Goal: Find specific page/section: Find specific page/section

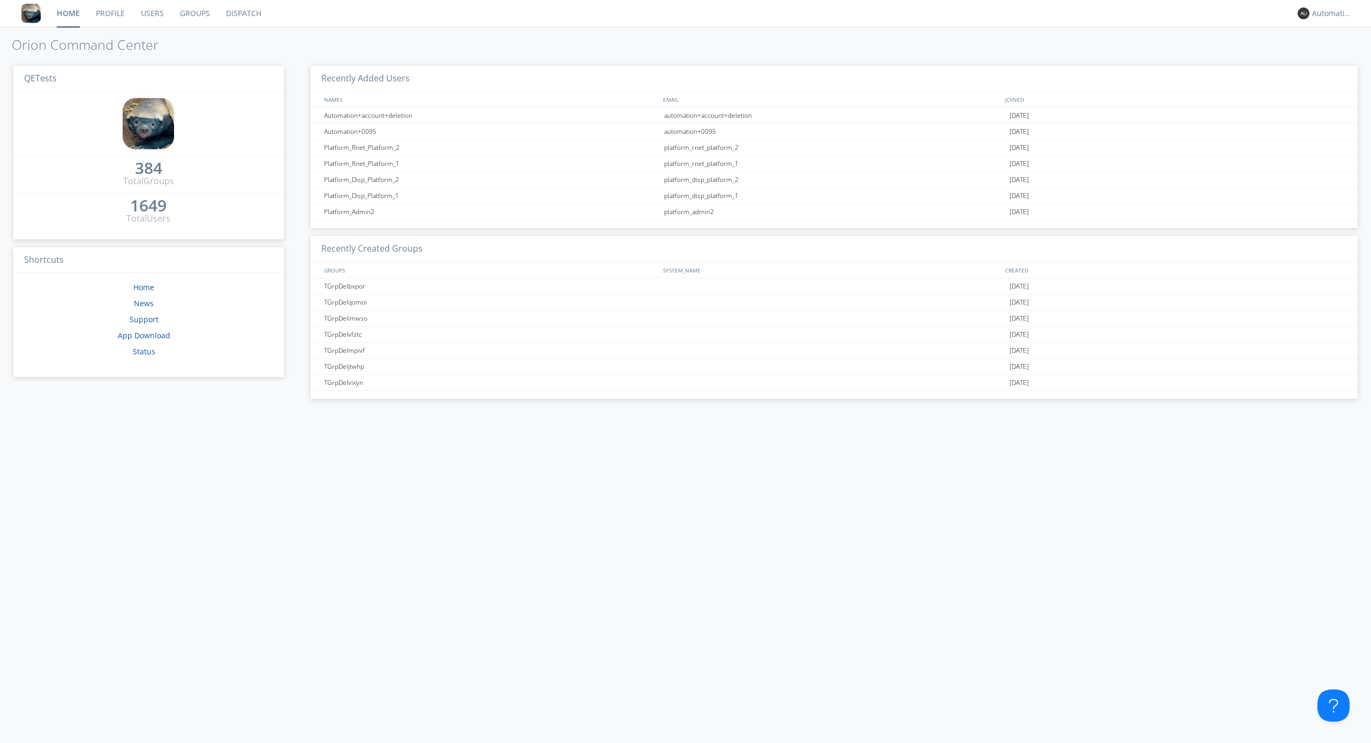
click at [243, 13] on link "Dispatch" at bounding box center [243, 13] width 51 height 27
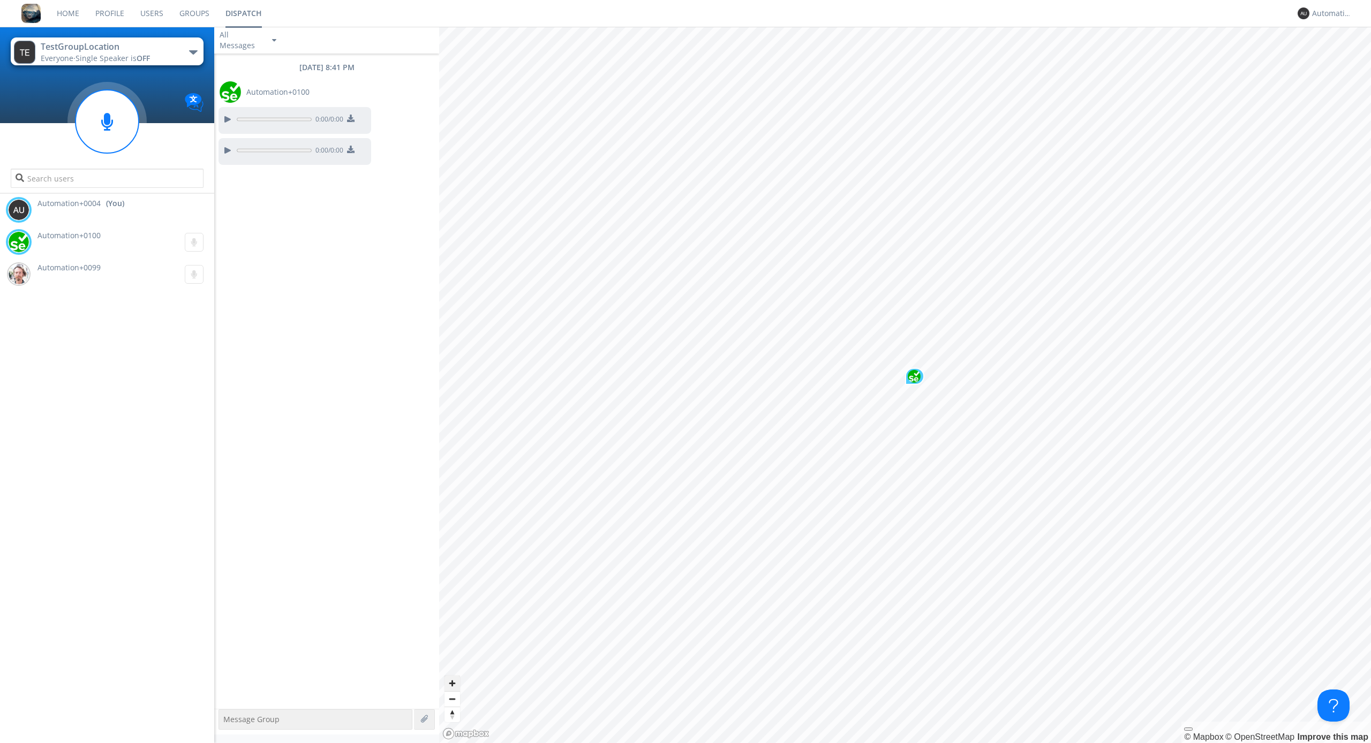
click at [452, 683] on span "Zoom in" at bounding box center [452, 684] width 16 height 16
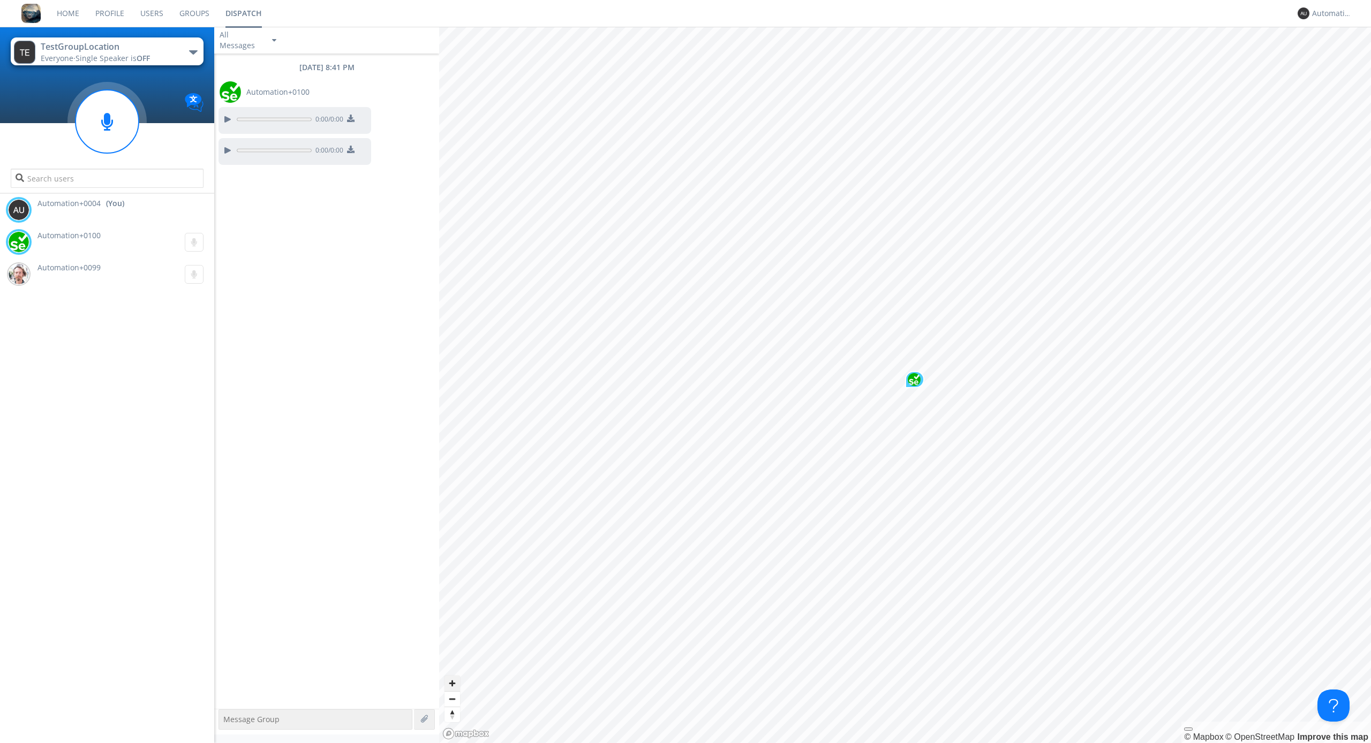
click at [452, 699] on span "Zoom out" at bounding box center [452, 699] width 16 height 15
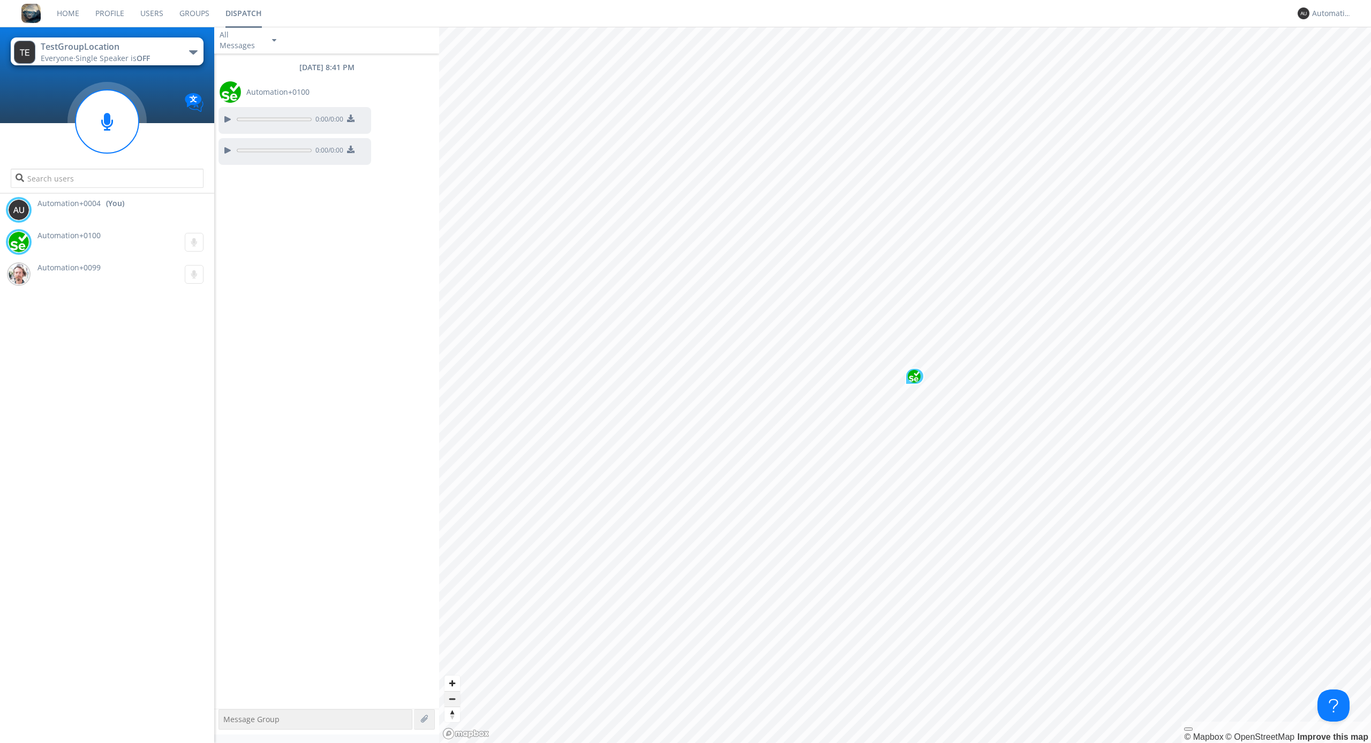
click at [452, 699] on span "Zoom out" at bounding box center [452, 699] width 16 height 15
